Goal: Task Accomplishment & Management: Manage account settings

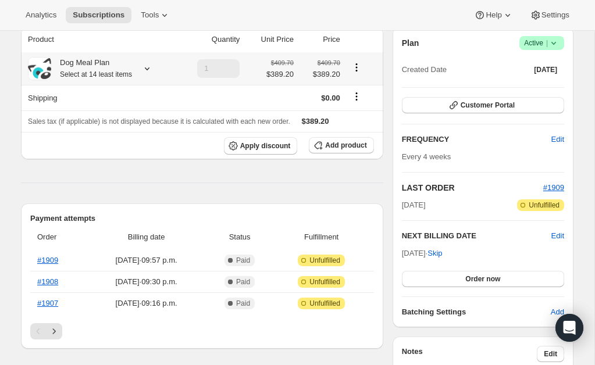
scroll to position [112, 0]
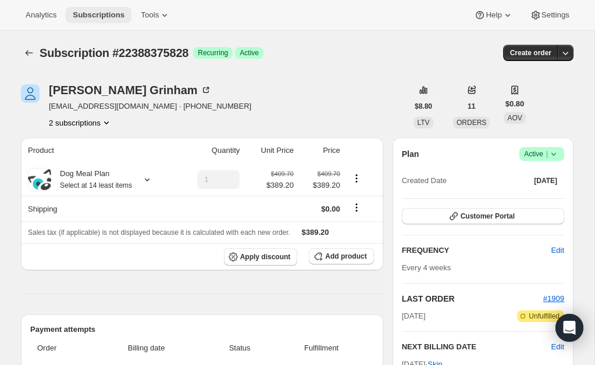
click at [111, 11] on span "Subscriptions" at bounding box center [99, 14] width 52 height 9
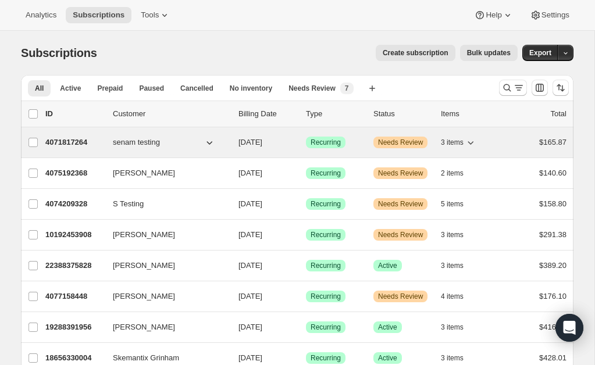
click at [72, 141] on p "4071817264" at bounding box center [74, 143] width 58 height 12
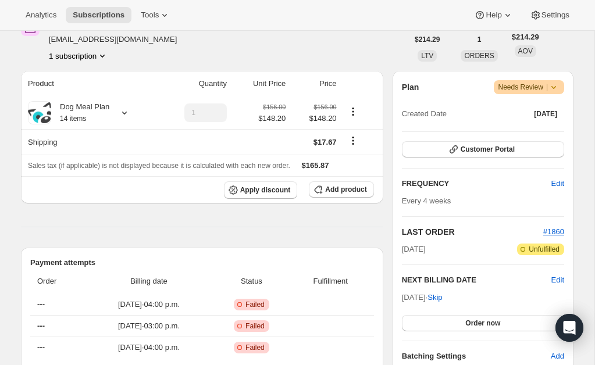
scroll to position [170, 0]
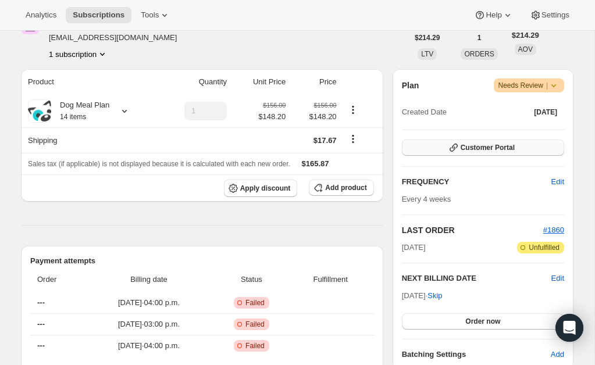
click at [510, 149] on span "Customer Portal" at bounding box center [488, 147] width 54 height 9
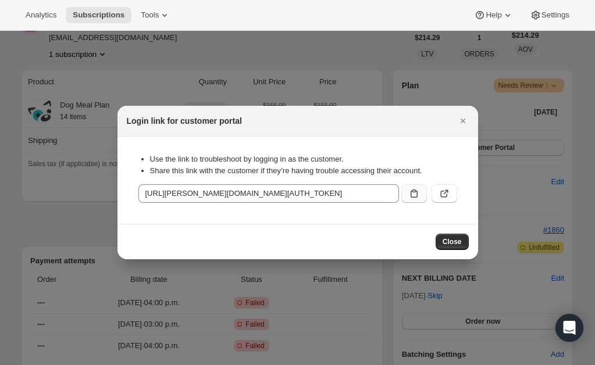
click at [415, 194] on icon ":r8g:" at bounding box center [414, 194] width 12 height 12
click at [458, 120] on icon "Close" at bounding box center [463, 121] width 12 height 12
